Goal: Task Accomplishment & Management: Use online tool/utility

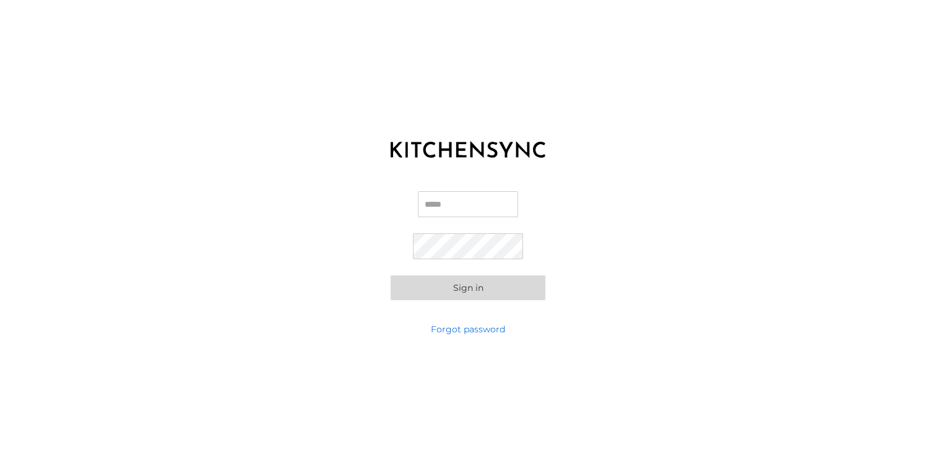
click at [445, 208] on input "Email" at bounding box center [468, 204] width 100 height 26
type input "**********"
click at [478, 289] on button "Sign in" at bounding box center [468, 288] width 155 height 25
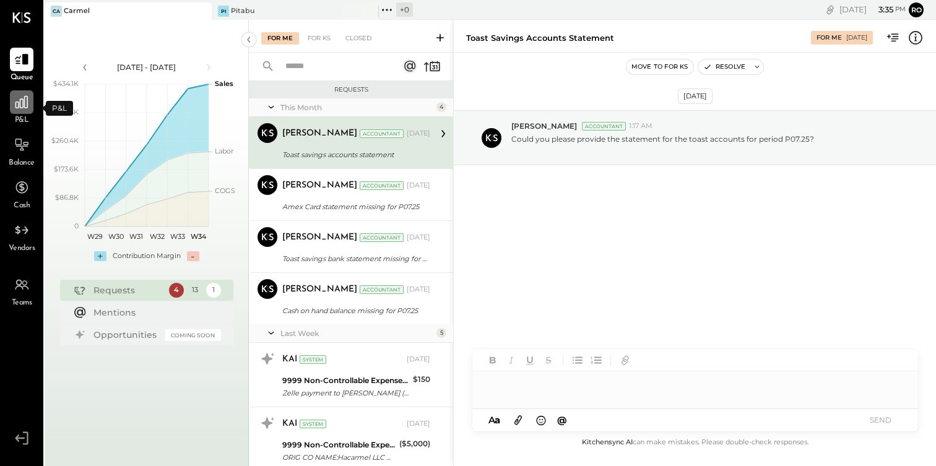
click at [22, 104] on icon at bounding box center [21, 102] width 12 height 12
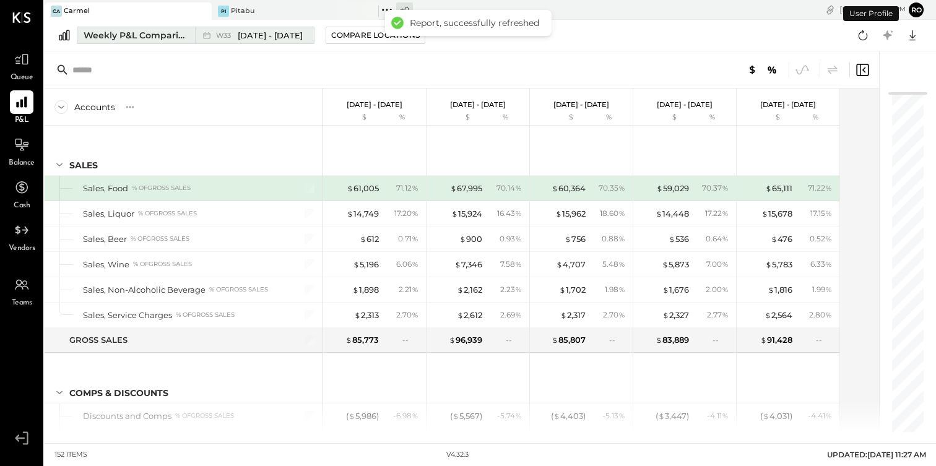
click at [167, 33] on div "Weekly P&L Comparison" at bounding box center [136, 35] width 104 height 12
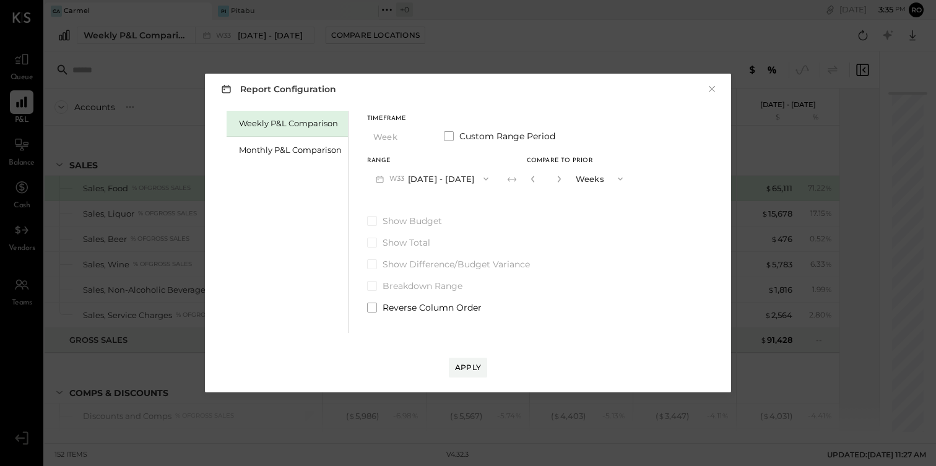
click at [160, 69] on div "Report Configuration × Weekly P&L Comparison Monthly P&L Comparison Timeframe W…" at bounding box center [468, 233] width 936 height 466
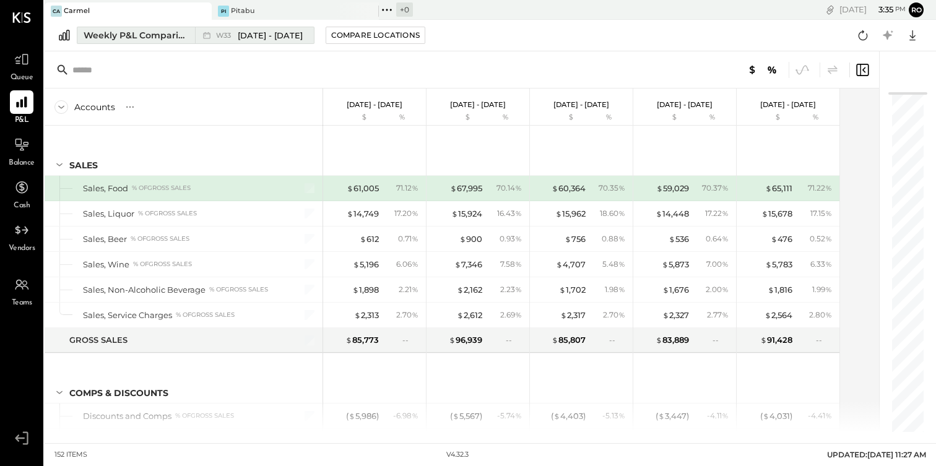
click at [271, 37] on span "[DATE] - [DATE]" at bounding box center [270, 36] width 65 height 12
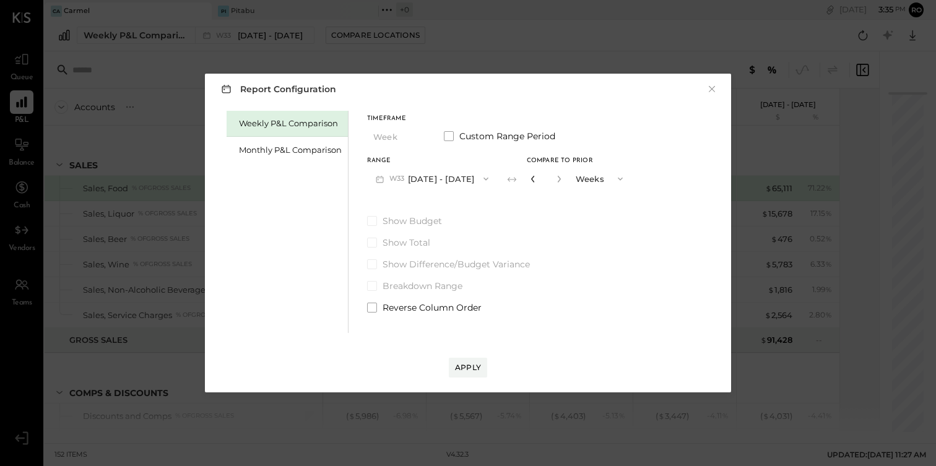
click at [532, 176] on icon "button" at bounding box center [532, 178] width 7 height 7
type input "*"
click at [469, 364] on div "Apply" at bounding box center [468, 367] width 26 height 11
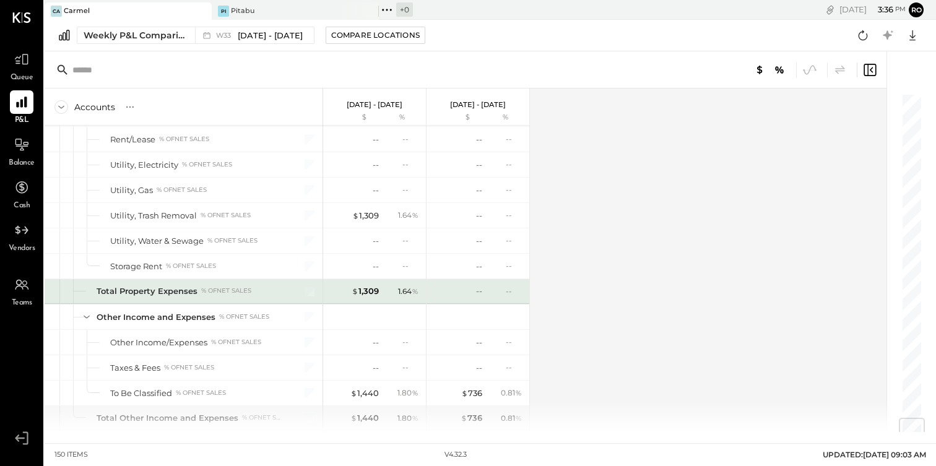
scroll to position [2895, 0]
